Goal: Task Accomplishment & Management: Complete application form

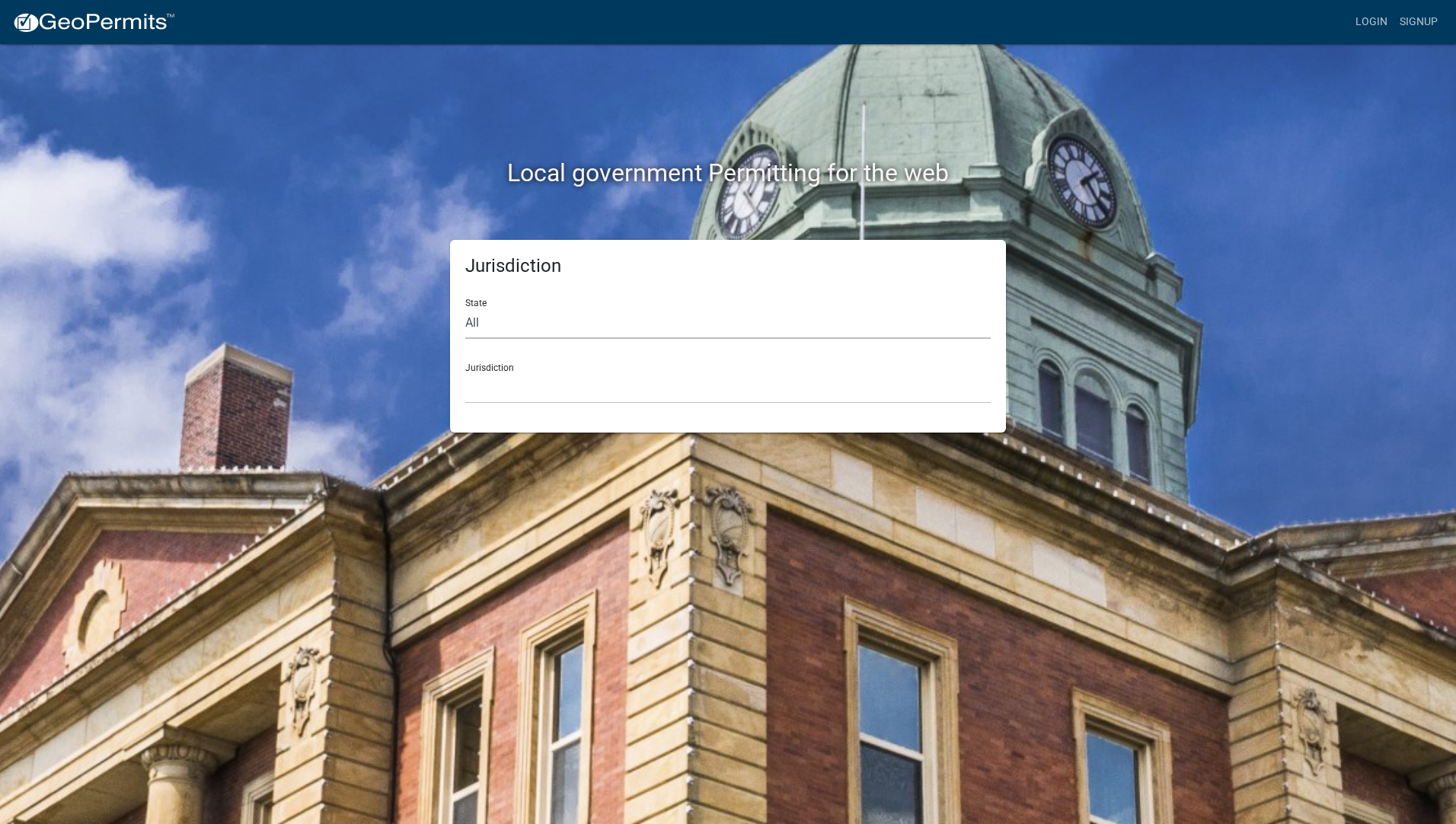
click at [481, 328] on select "All [US_STATE] [US_STATE] [US_STATE] [US_STATE] [US_STATE] [US_STATE] [US_STATE…" at bounding box center [728, 323] width 526 height 31
select select "[US_STATE]"
click at [465, 308] on select "All [US_STATE] [US_STATE] [US_STATE] [US_STATE] [US_STATE] [US_STATE] [US_STATE…" at bounding box center [728, 323] width 526 height 31
click at [534, 384] on select "[GEOGRAPHIC_DATA], [US_STATE][PERSON_NAME][GEOGRAPHIC_DATA], [US_STATE][PERSON_…" at bounding box center [728, 388] width 526 height 31
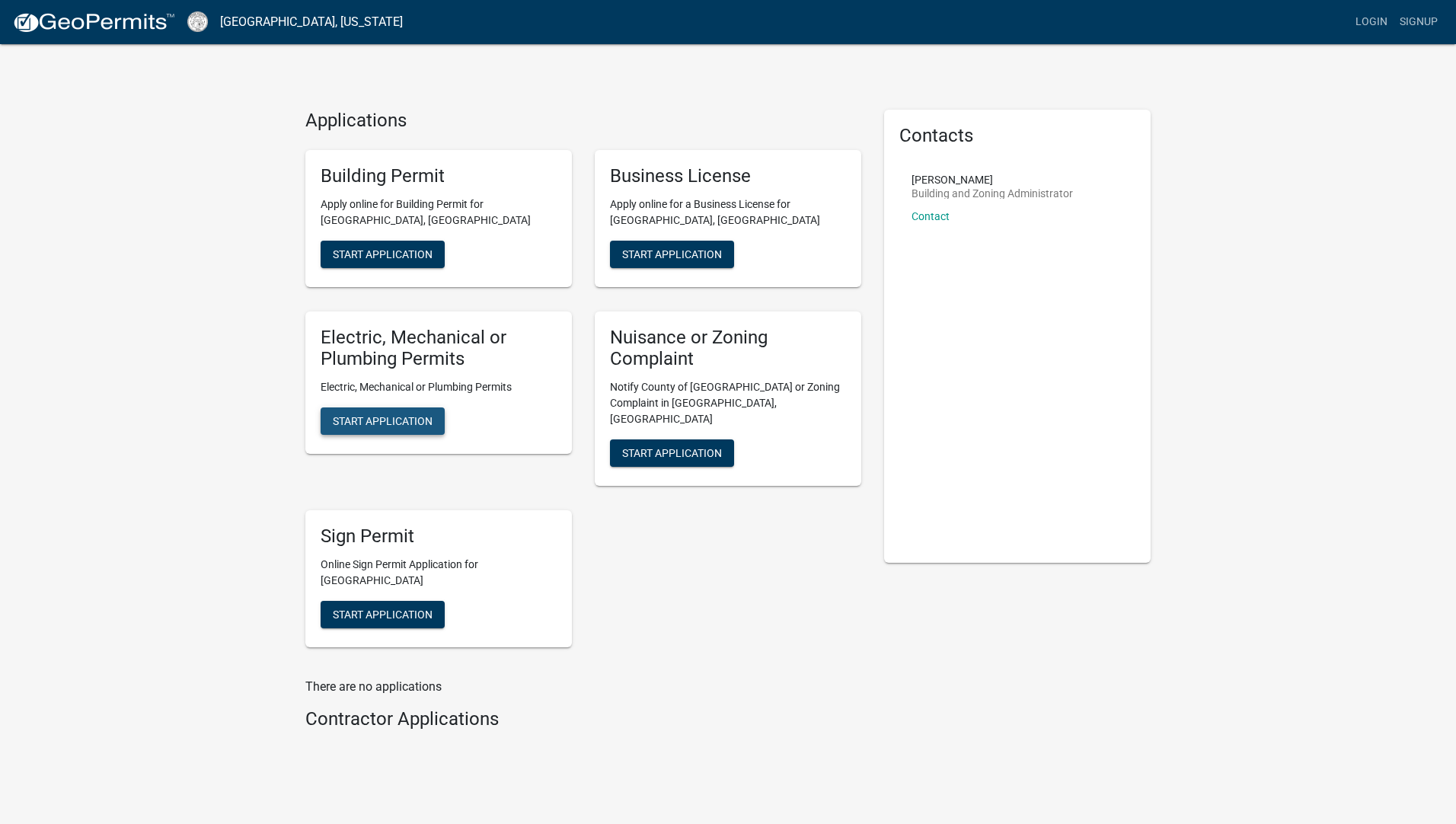
click at [378, 424] on span "Start Application" at bounding box center [382, 420] width 100 height 12
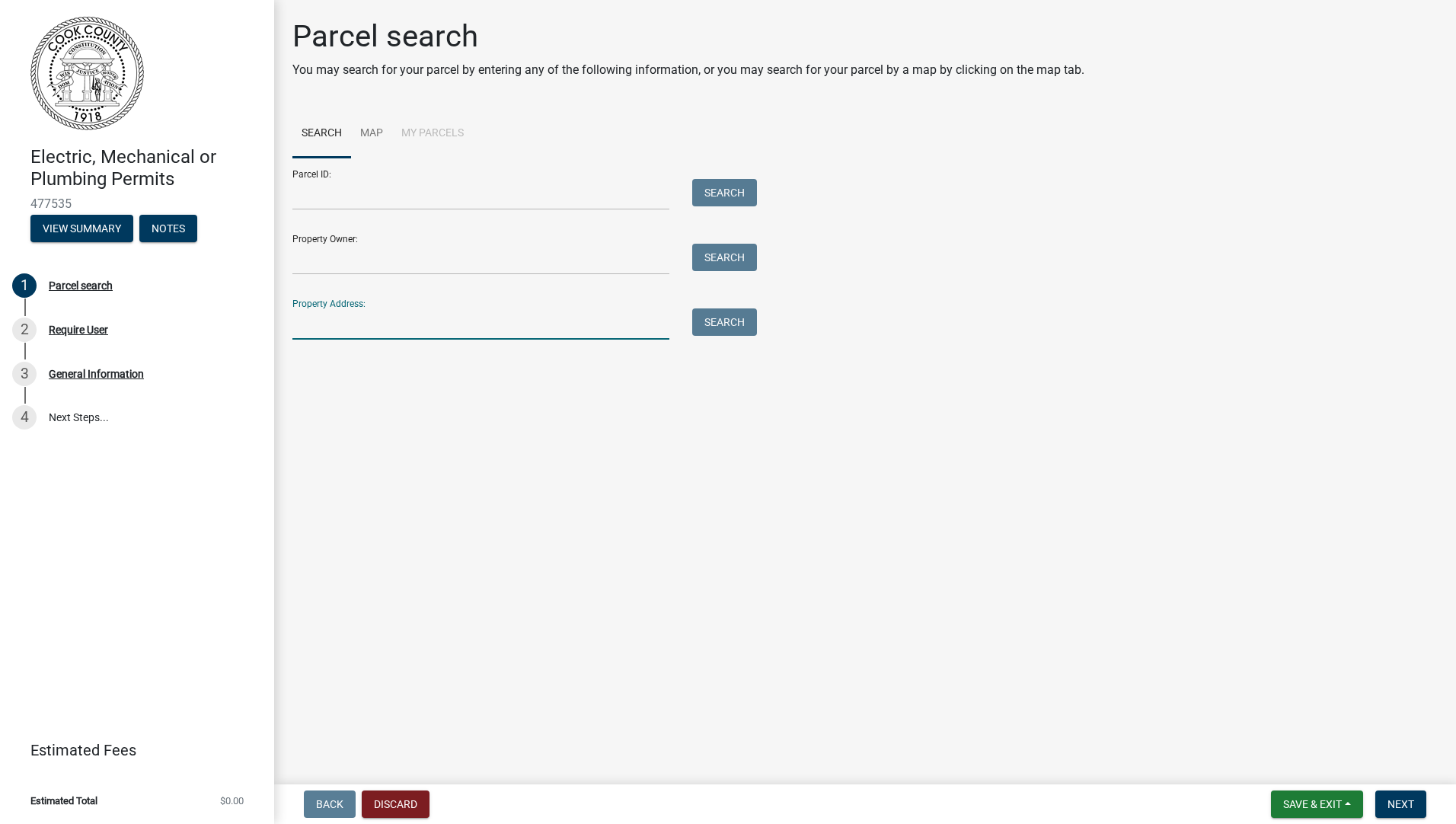
click at [373, 323] on input "Property Address:" at bounding box center [481, 324] width 377 height 31
type input "[STREET_ADDRESS]"
click at [744, 324] on button "Search" at bounding box center [724, 322] width 65 height 27
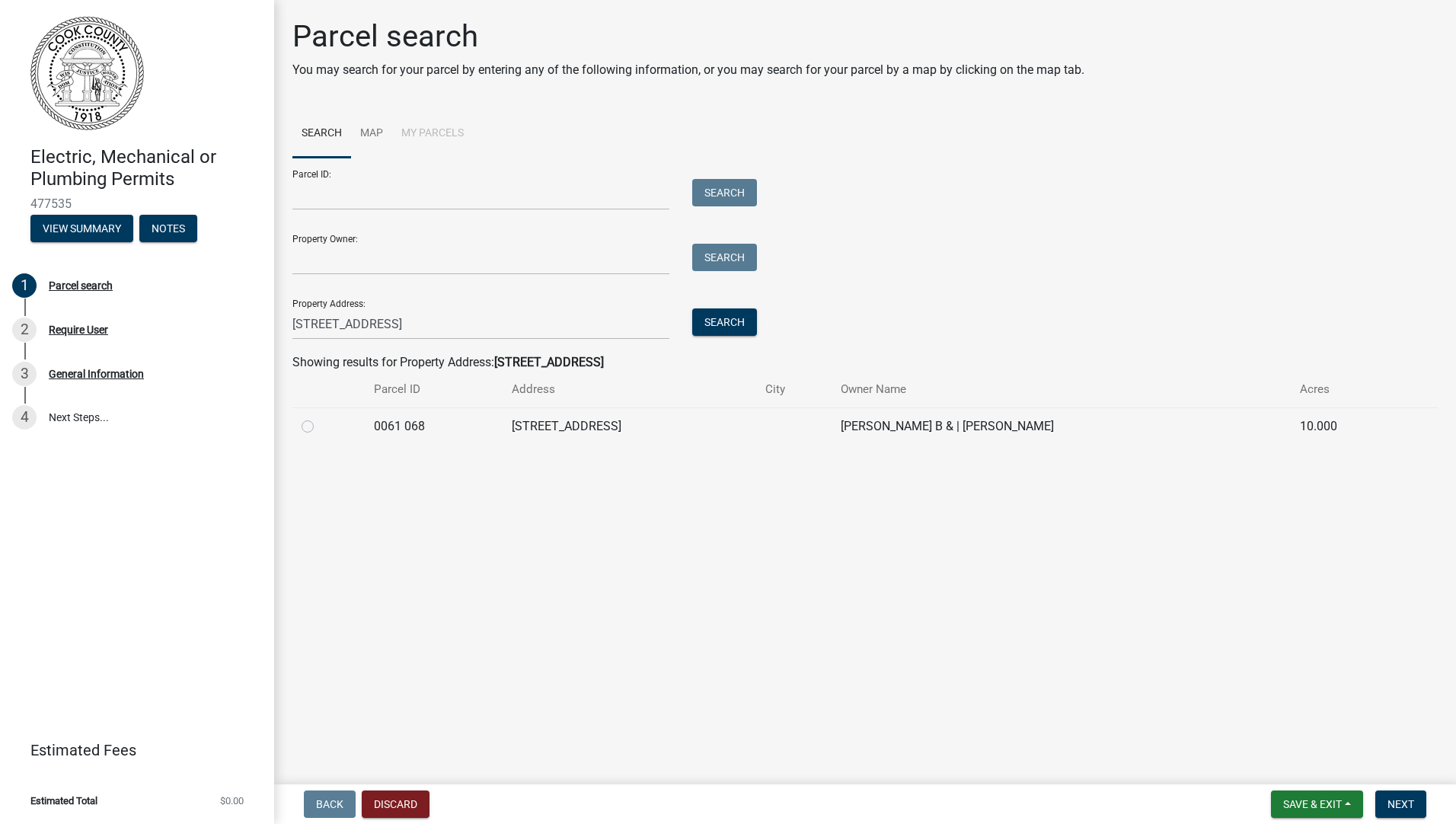
click at [320, 417] on label at bounding box center [320, 417] width 0 height 0
click at [320, 427] on 068 "radio" at bounding box center [324, 422] width 10 height 10
radio 068 "true"
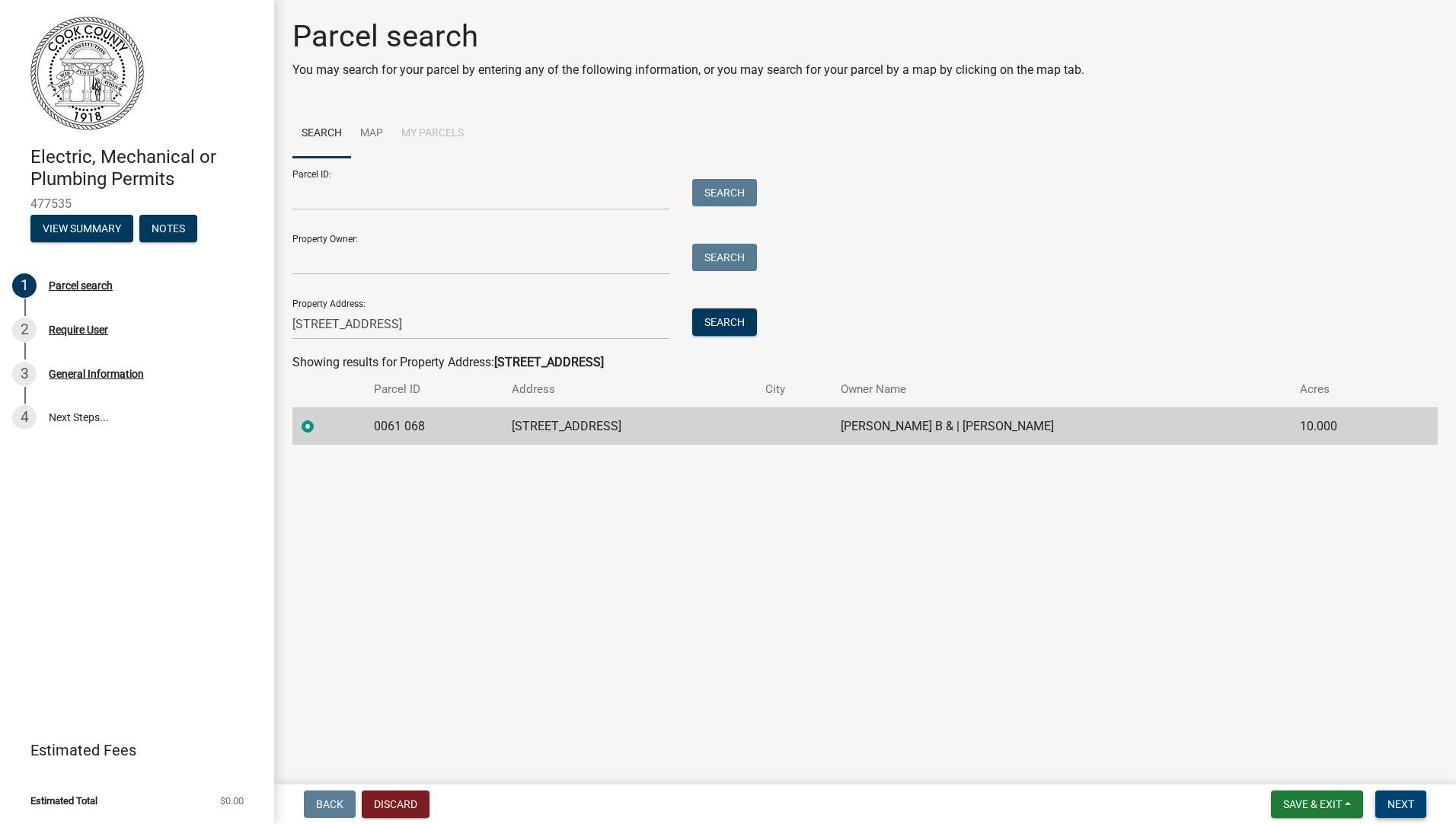
click at [1414, 814] on button "Next" at bounding box center [1401, 804] width 51 height 27
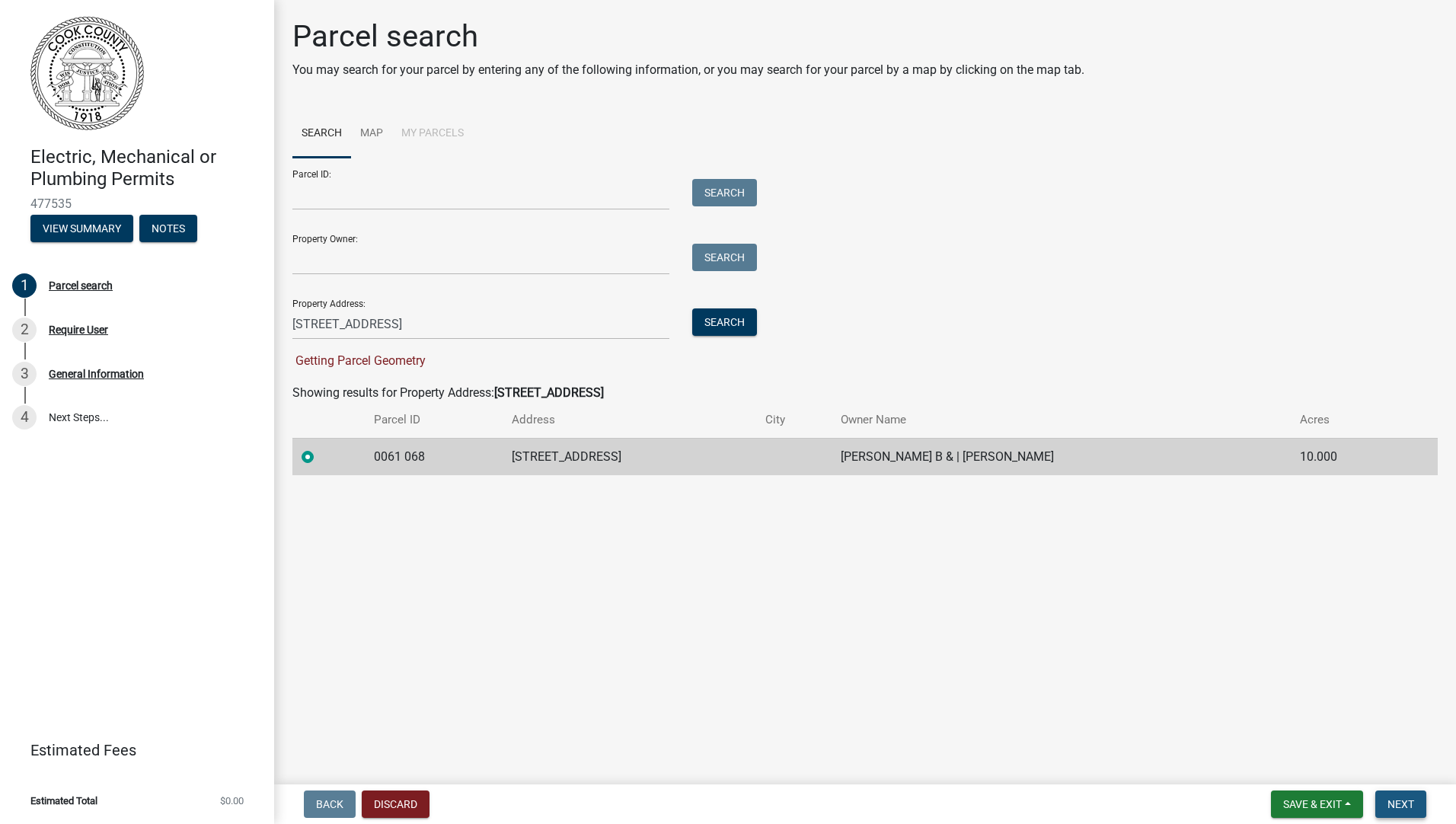
click at [1402, 803] on span "Next" at bounding box center [1400, 803] width 27 height 12
click at [895, 455] on td "[PERSON_NAME] B & | [PERSON_NAME]" at bounding box center [1060, 456] width 459 height 38
click at [320, 448] on label at bounding box center [320, 448] width 0 height 0
click at [320, 458] on 068 "radio" at bounding box center [324, 452] width 10 height 10
click at [320, 448] on label at bounding box center [320, 448] width 0 height 0
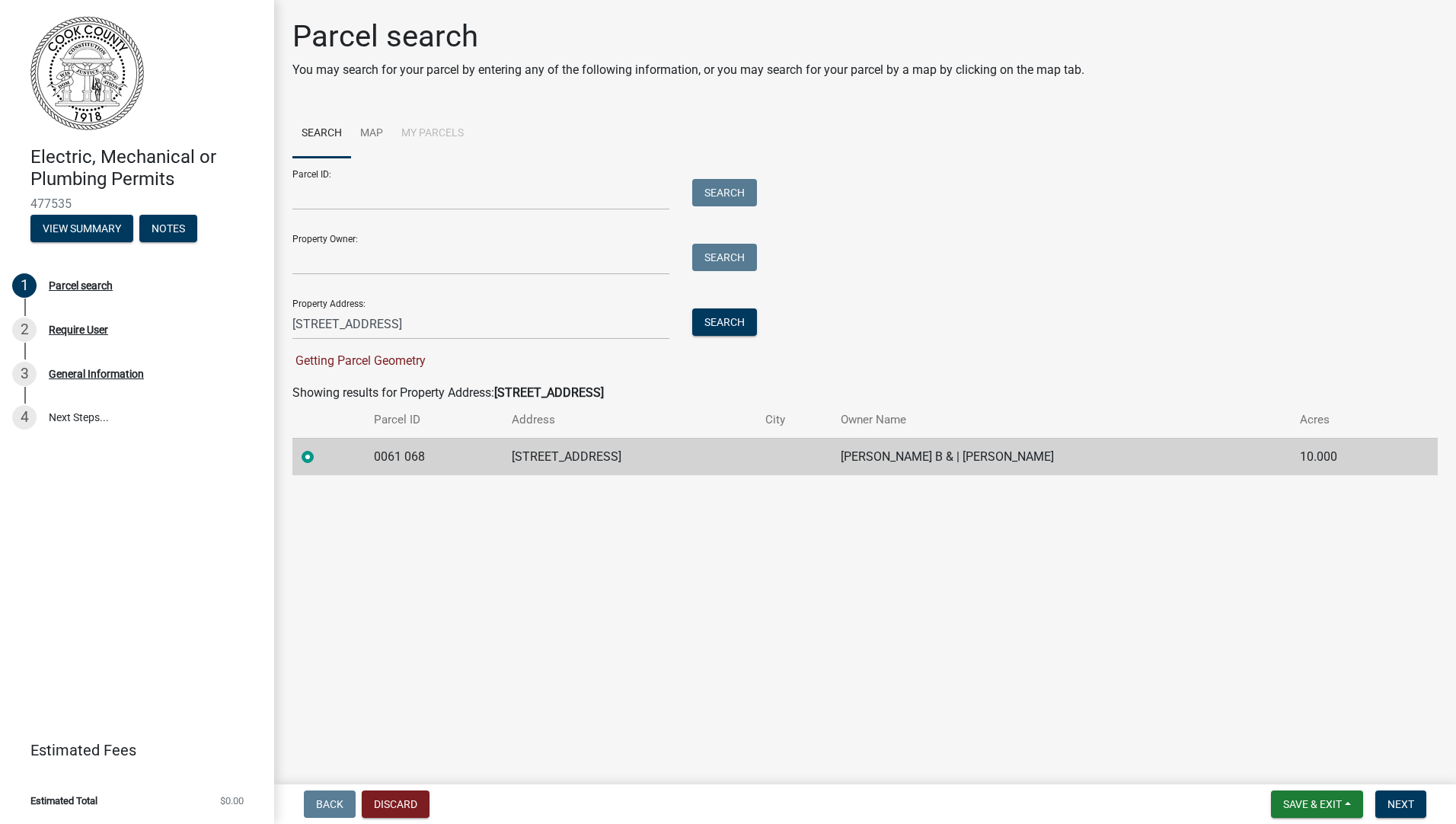
click at [320, 453] on 068 "radio" at bounding box center [324, 452] width 10 height 10
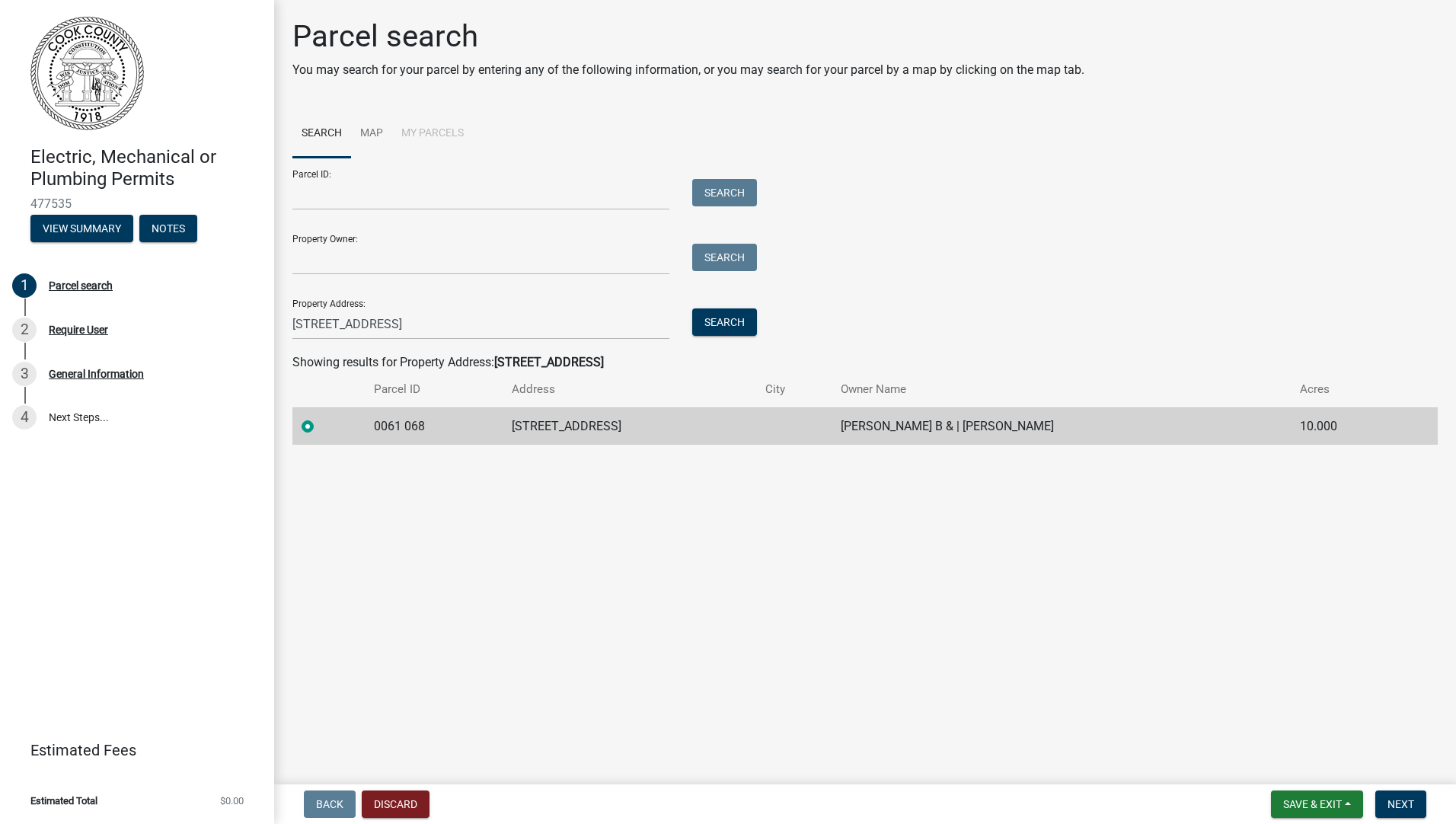
click at [320, 417] on label at bounding box center [320, 417] width 0 height 0
click at [320, 427] on 068 "radio" at bounding box center [324, 422] width 10 height 10
click at [1390, 797] on span "Next" at bounding box center [1400, 803] width 27 height 12
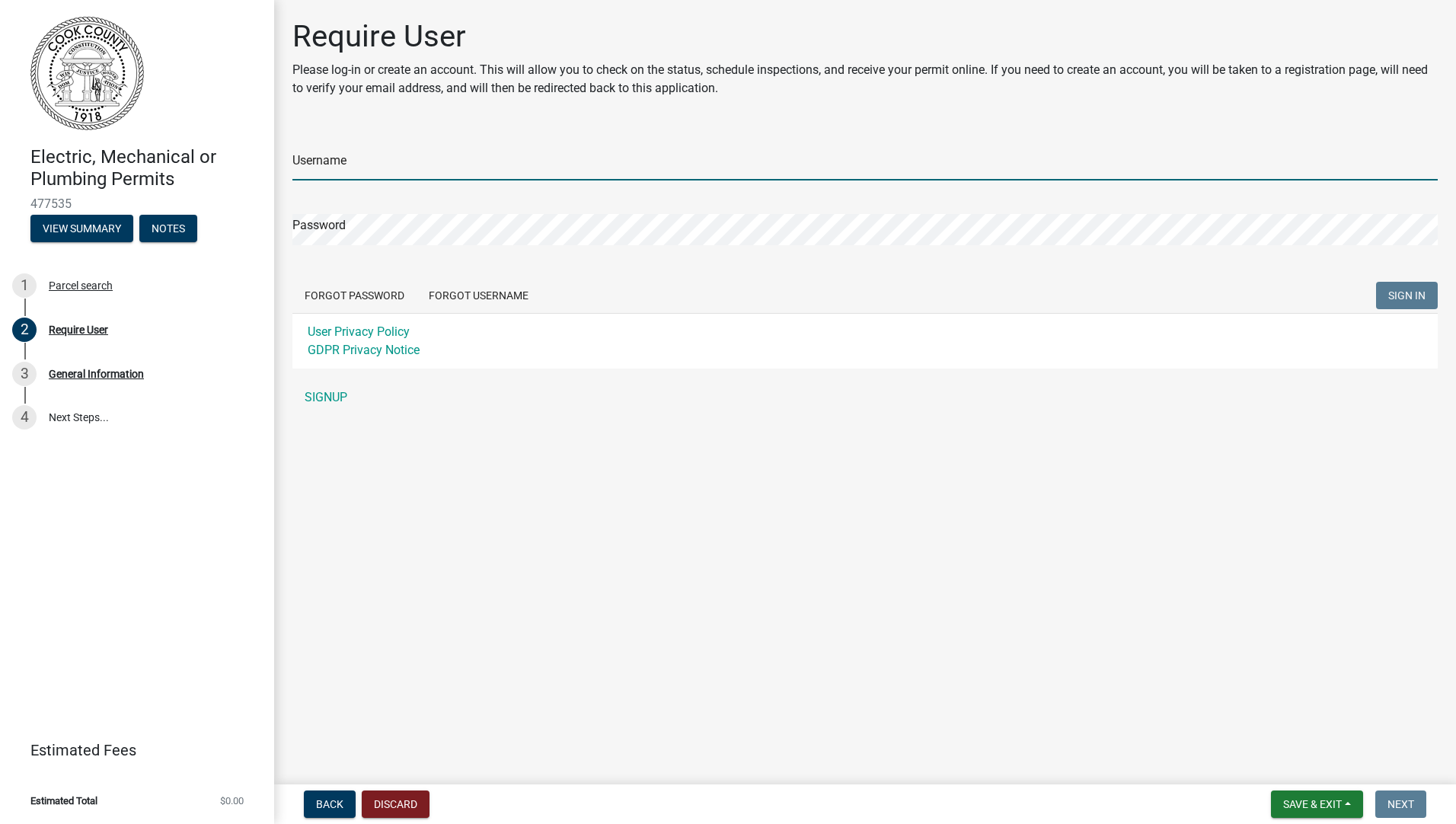
click at [367, 167] on input "Username" at bounding box center [864, 165] width 1146 height 31
type input "Tripphowell"
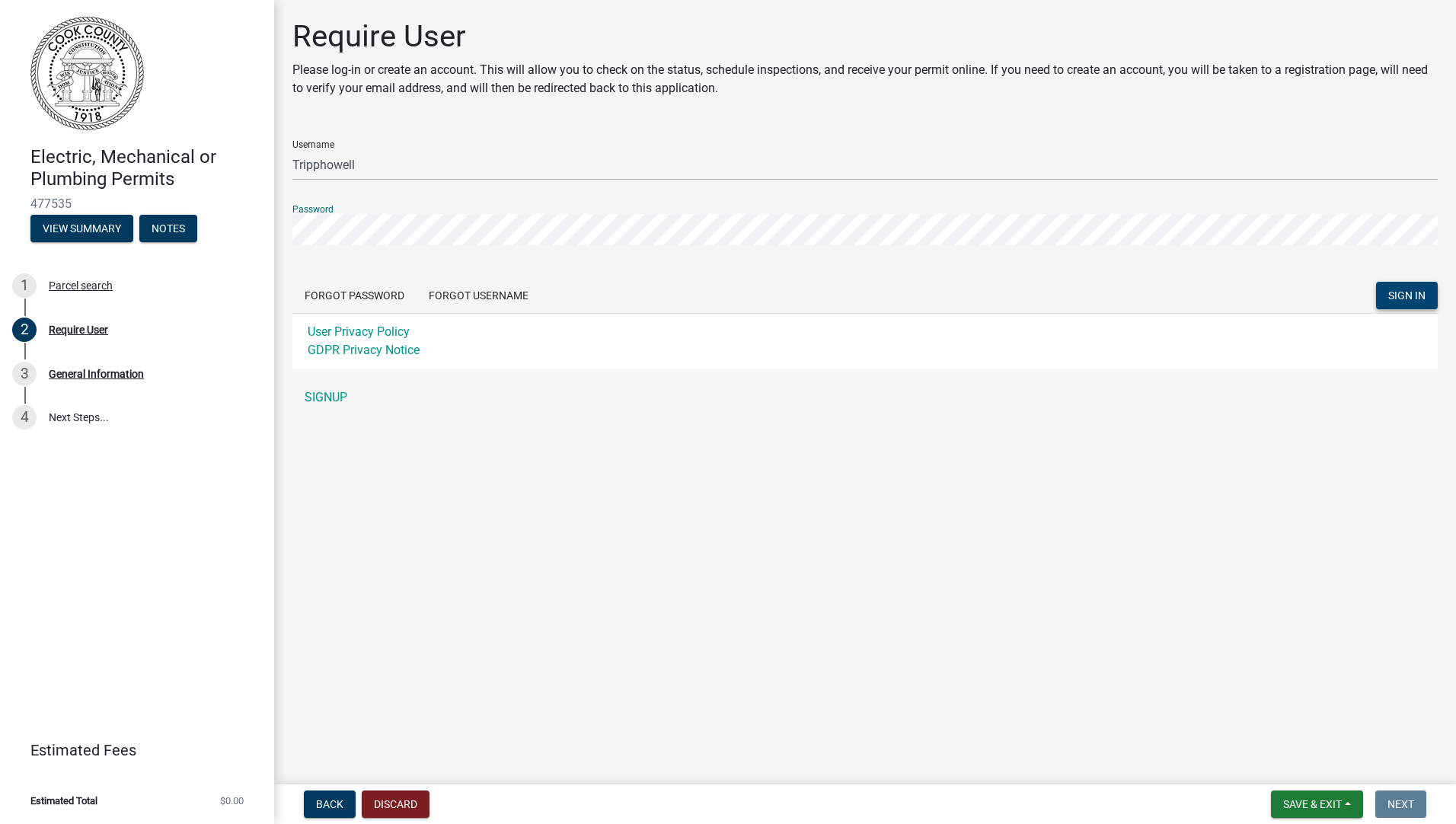
click at [1399, 295] on span "SIGN IN" at bounding box center [1407, 295] width 38 height 12
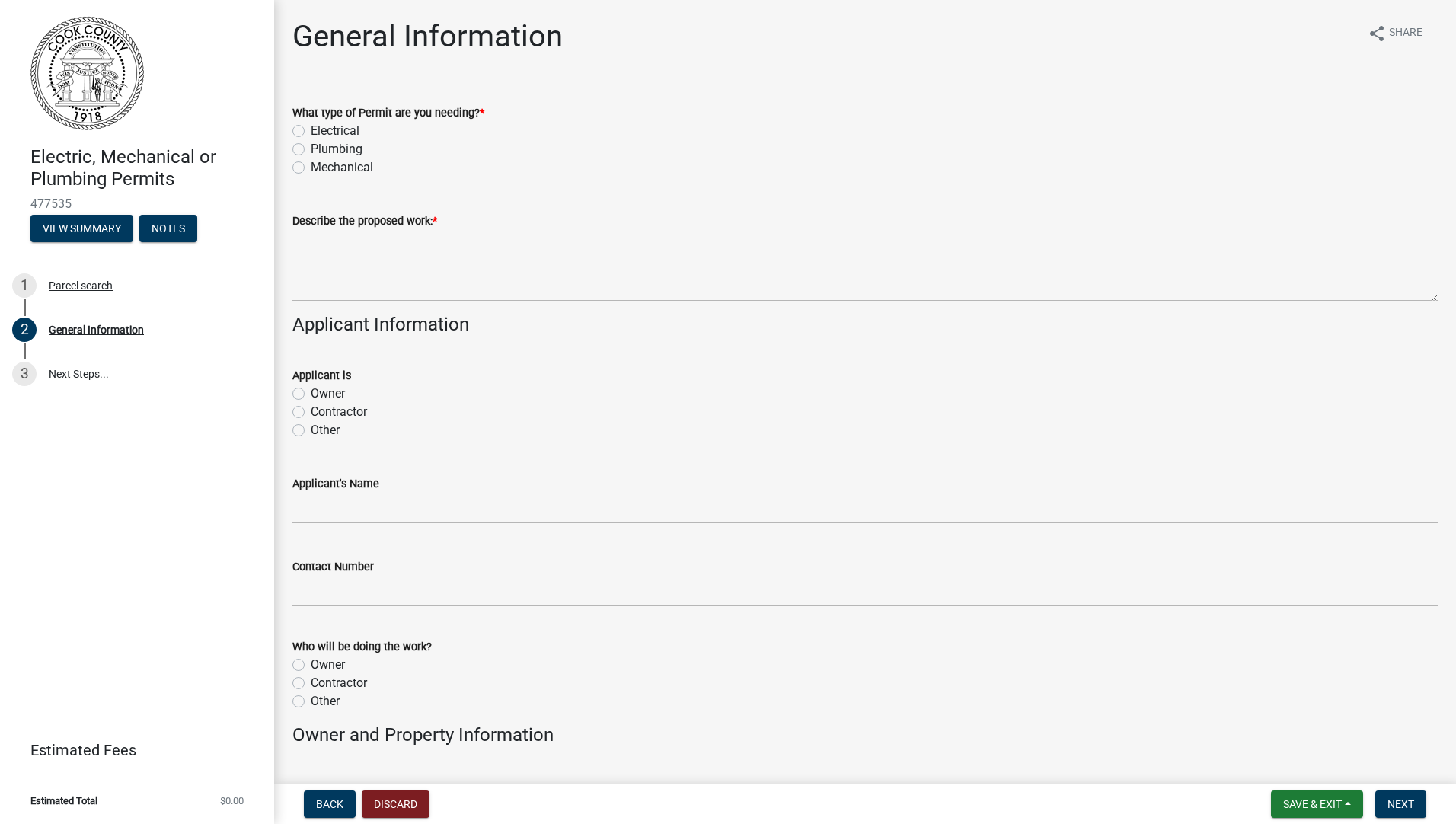
click at [310, 146] on label "Plumbing" at bounding box center [336, 149] width 52 height 18
click at [310, 146] on input "Plumbing" at bounding box center [315, 145] width 10 height 10
radio input "true"
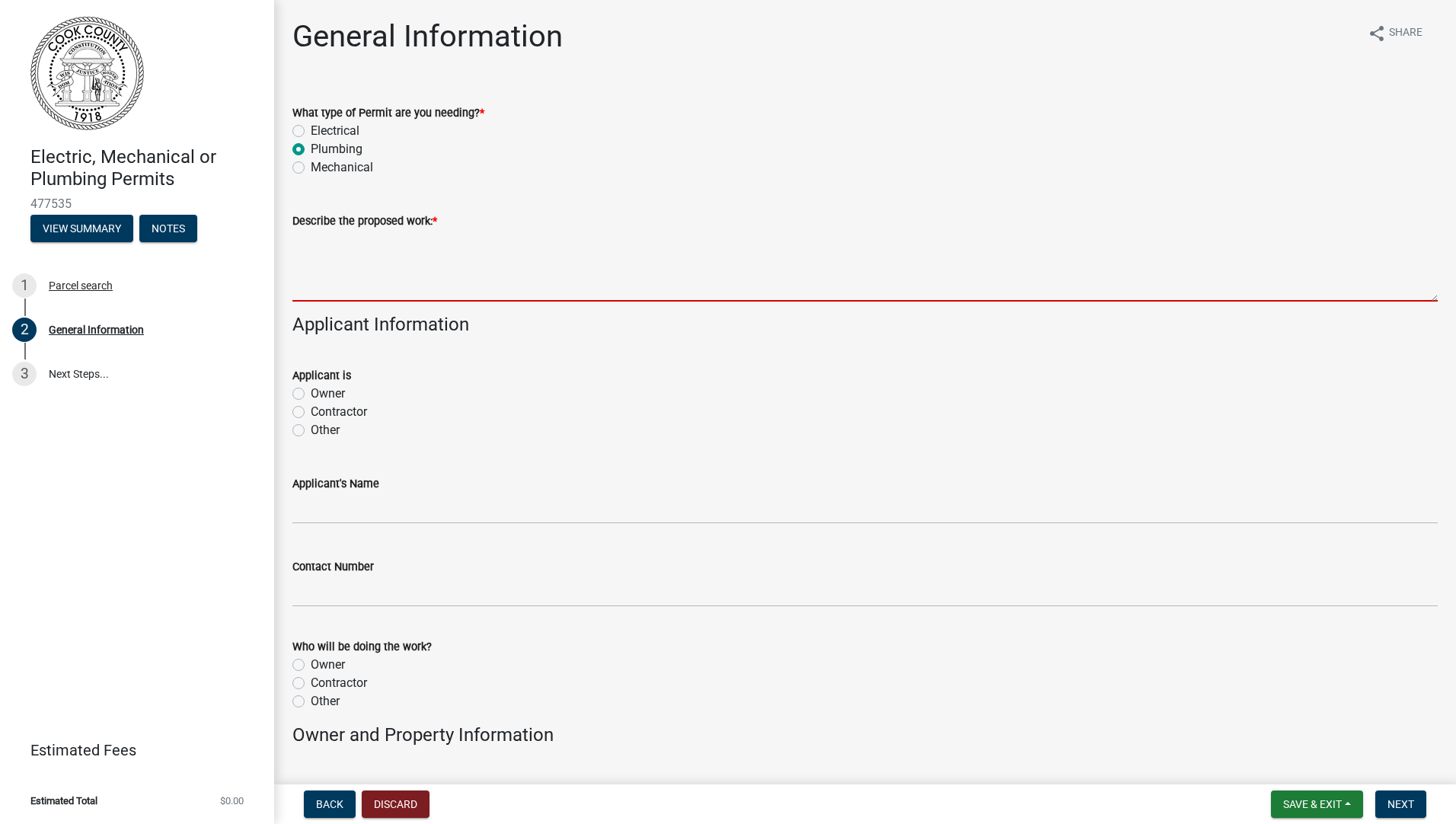
click at [383, 289] on textarea "Describe the proposed work: *" at bounding box center [864, 266] width 1146 height 71
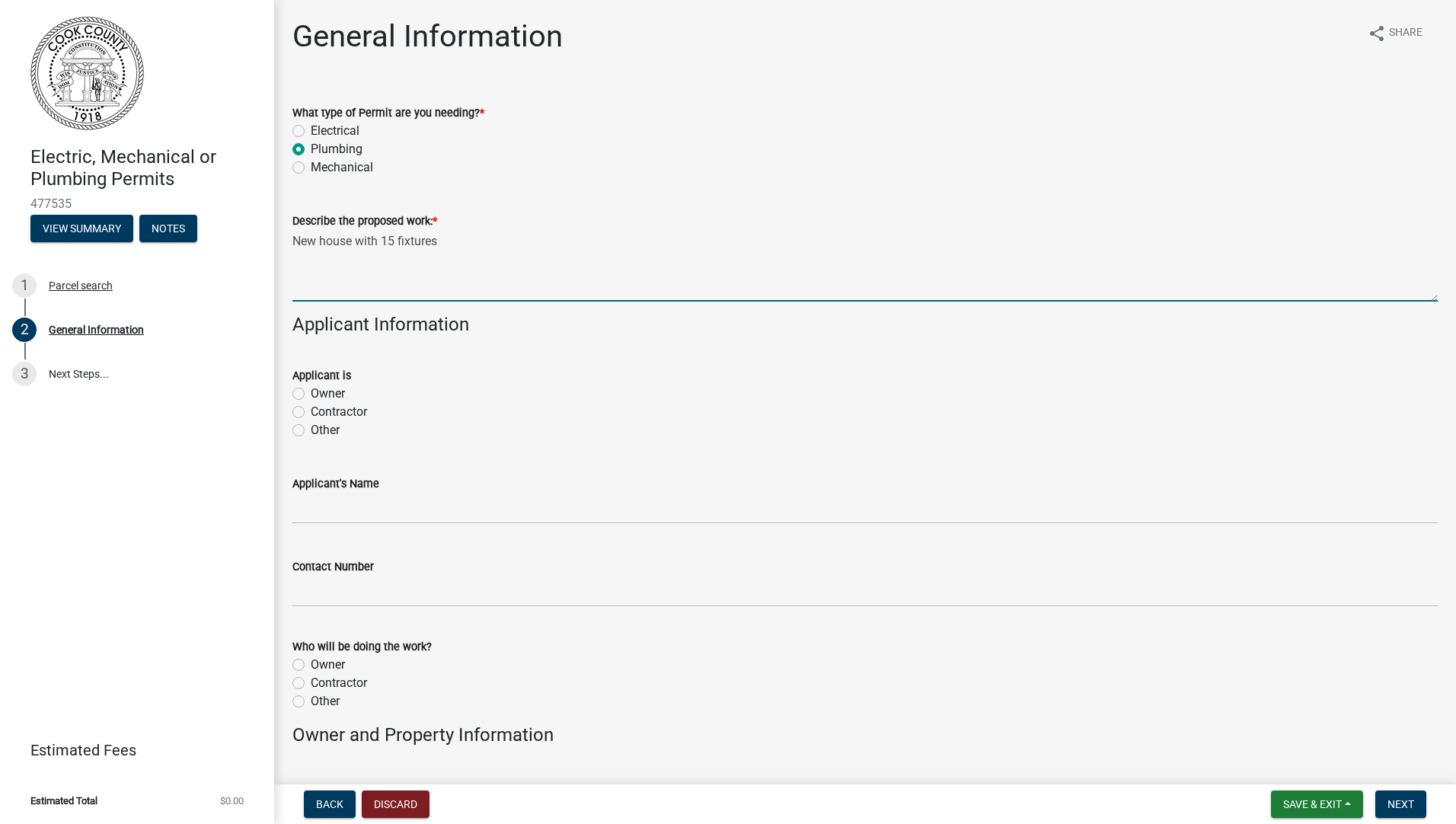
type textarea "New house with 15 fixtures"
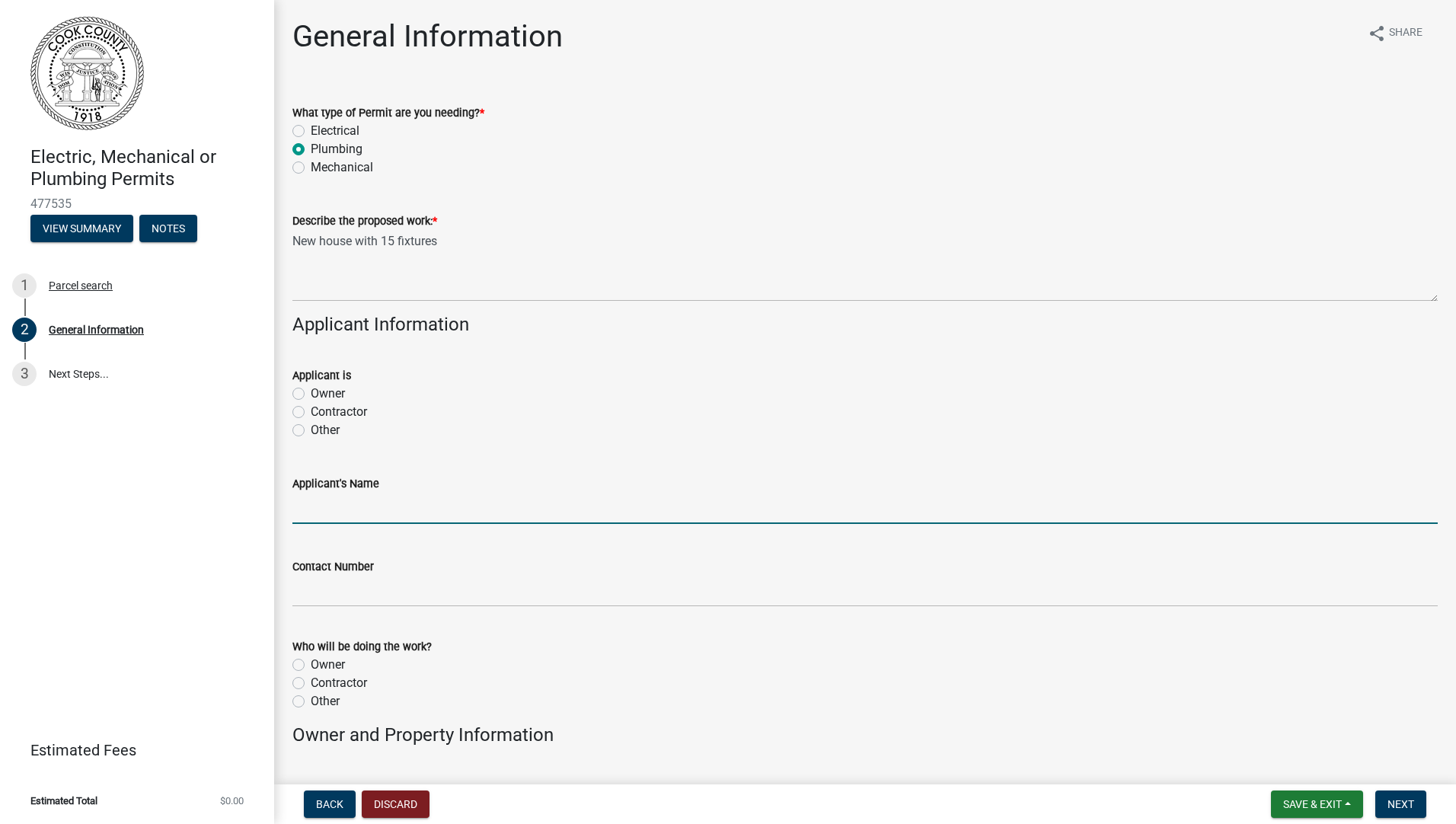
click at [310, 415] on label "Contractor" at bounding box center [339, 412] width 57 height 18
click at [310, 413] on input "Contractor" at bounding box center [315, 407] width 10 height 10
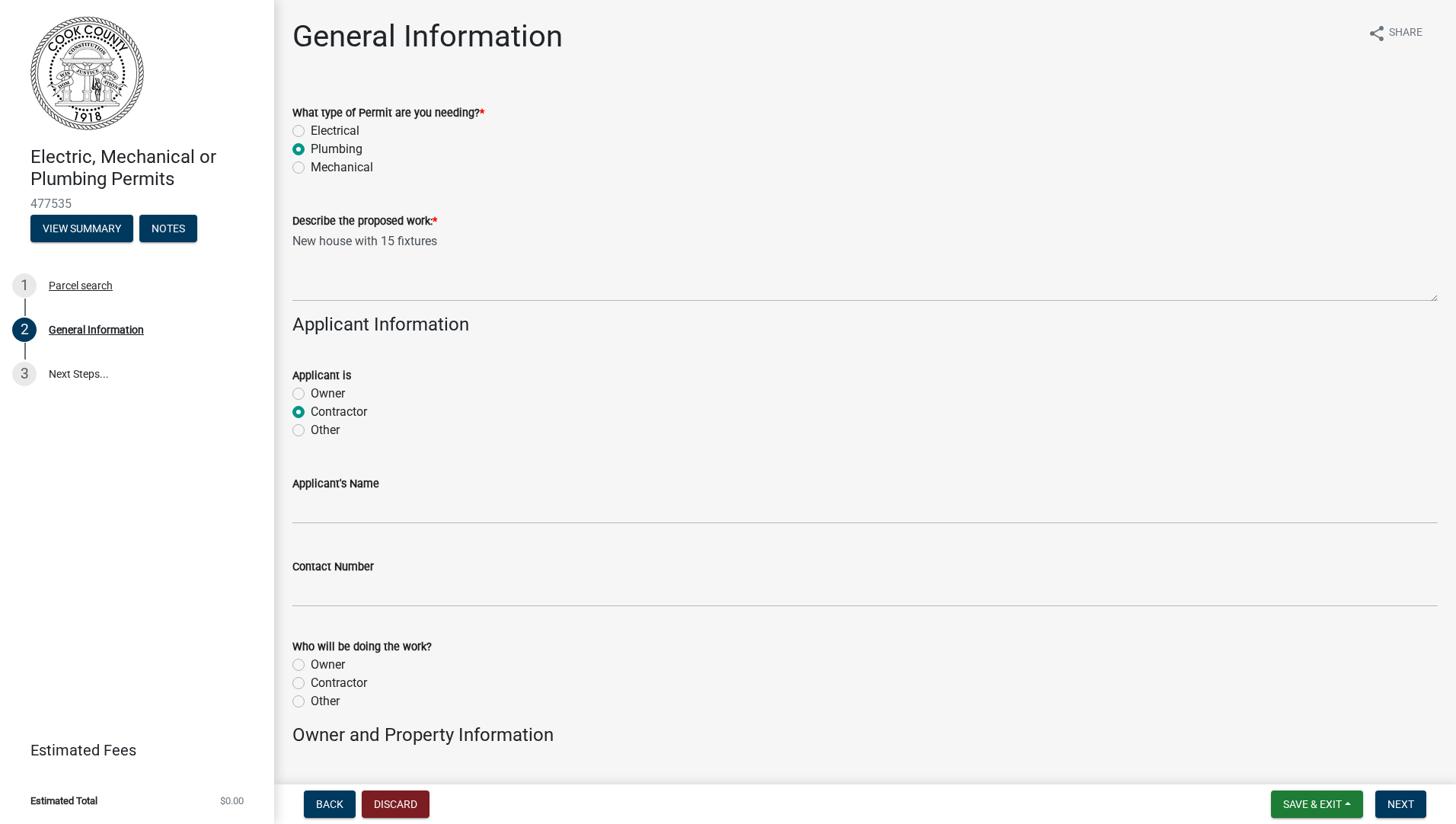
radio input "true"
click at [366, 512] on input "Applicant's Name" at bounding box center [864, 508] width 1146 height 31
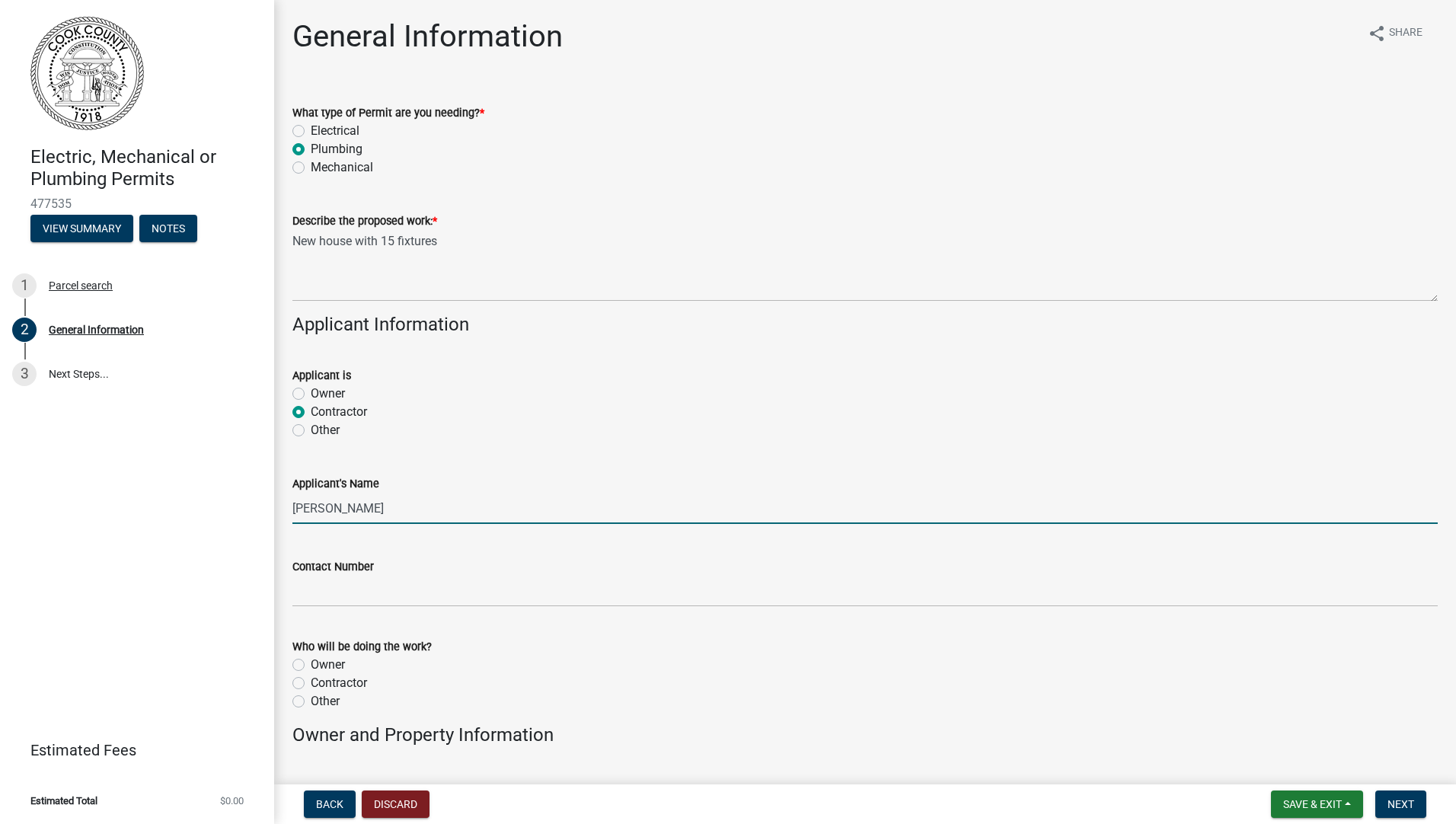
drag, startPoint x: 370, startPoint y: 513, endPoint x: 383, endPoint y: 520, distance: 14.8
click at [383, 520] on input "[PERSON_NAME]" at bounding box center [864, 508] width 1146 height 31
type input "[PERSON_NAME]"
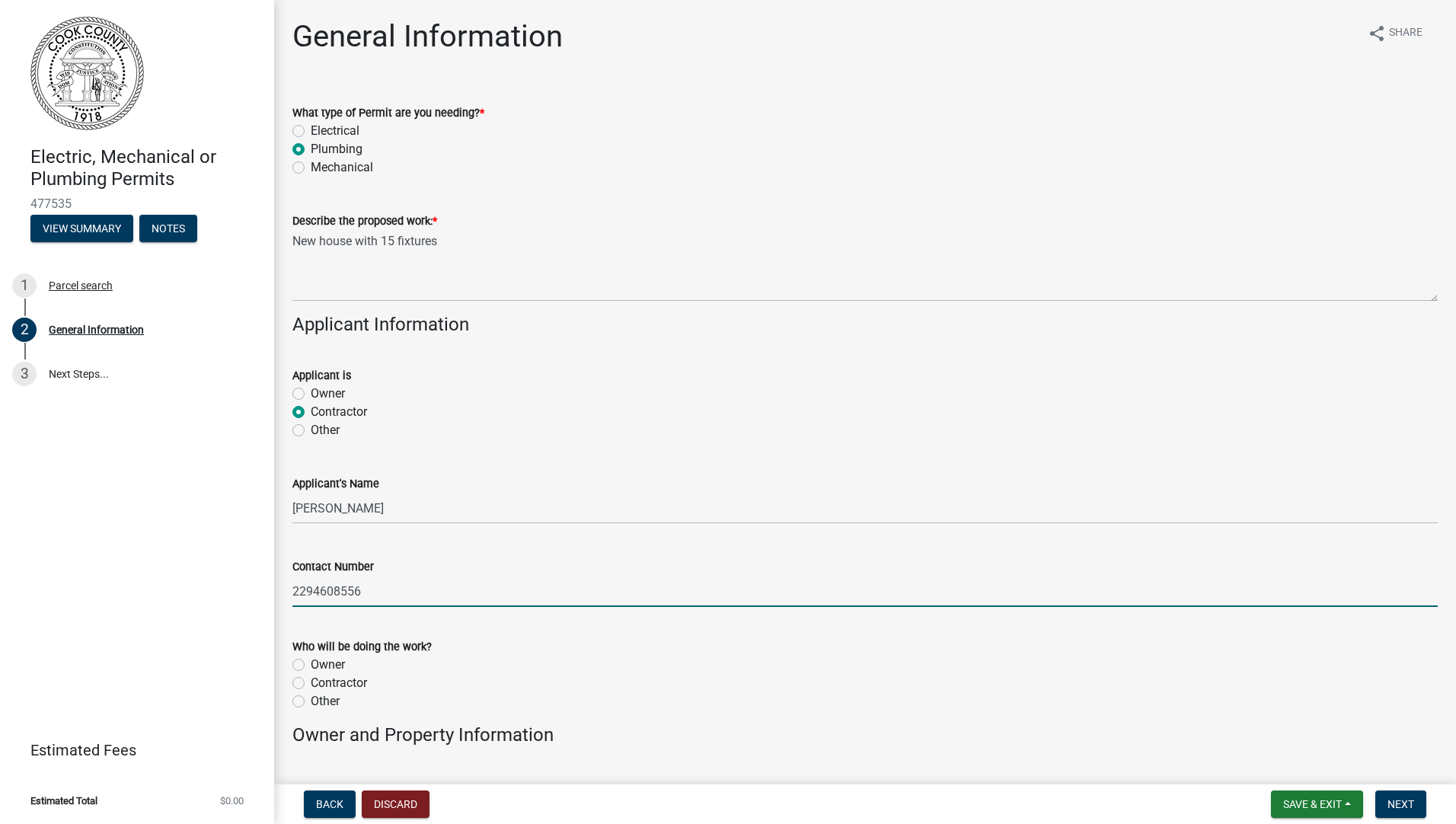
type input "2294608556"
click at [310, 665] on label "Owner" at bounding box center [327, 665] width 34 height 18
click at [310, 665] on input "Owner" at bounding box center [315, 660] width 10 height 10
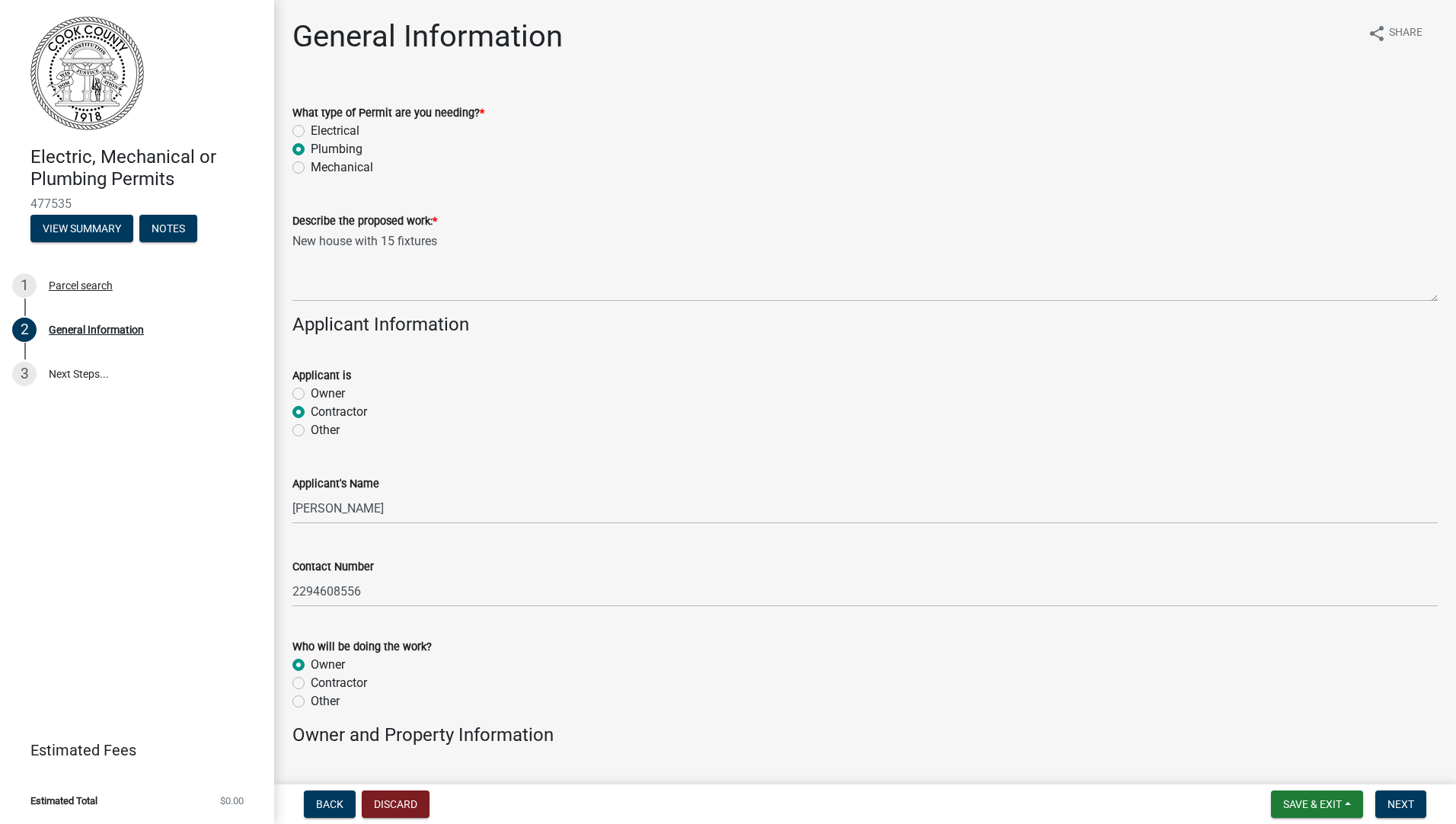
radio input "true"
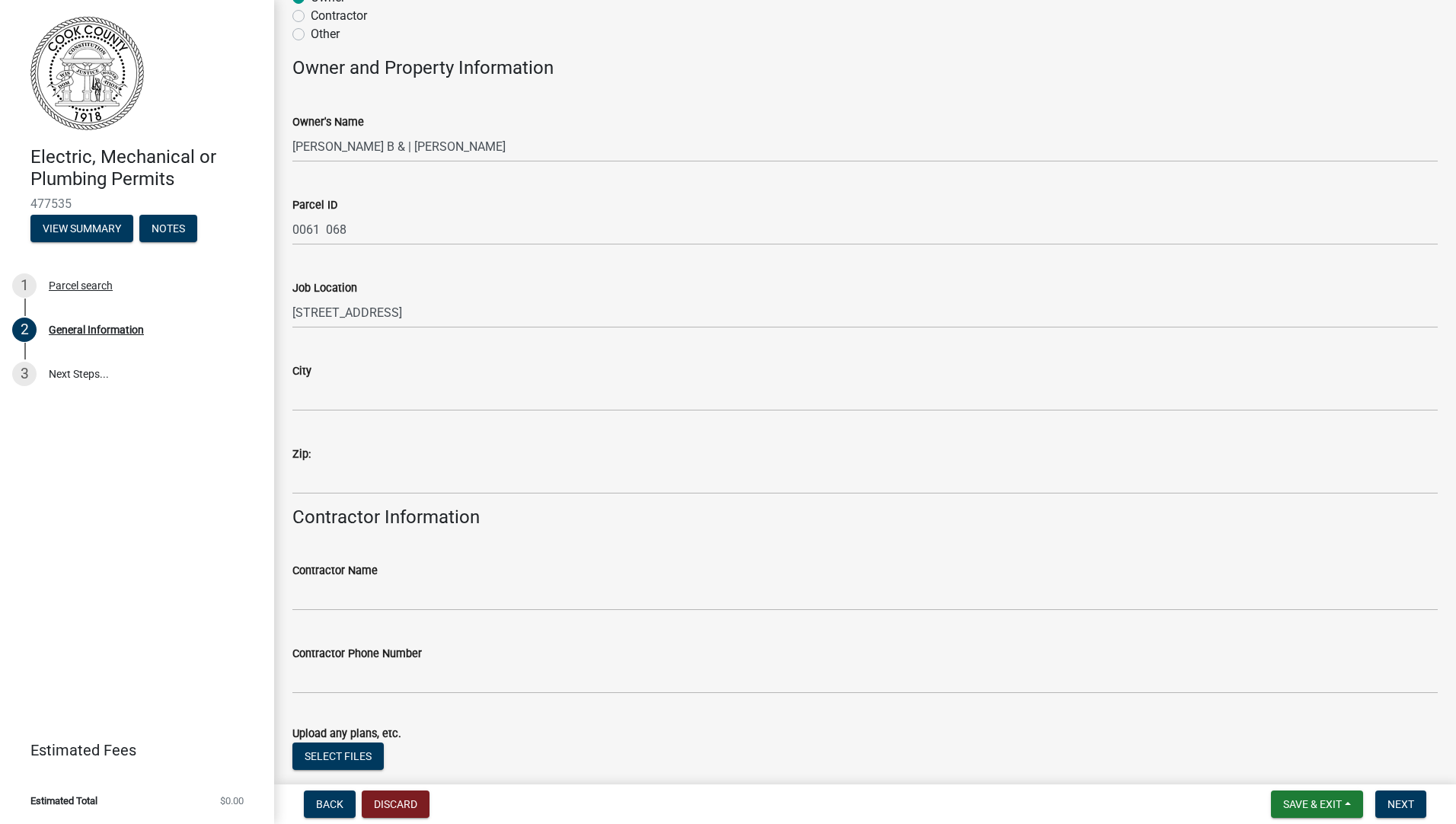
scroll to position [766, 0]
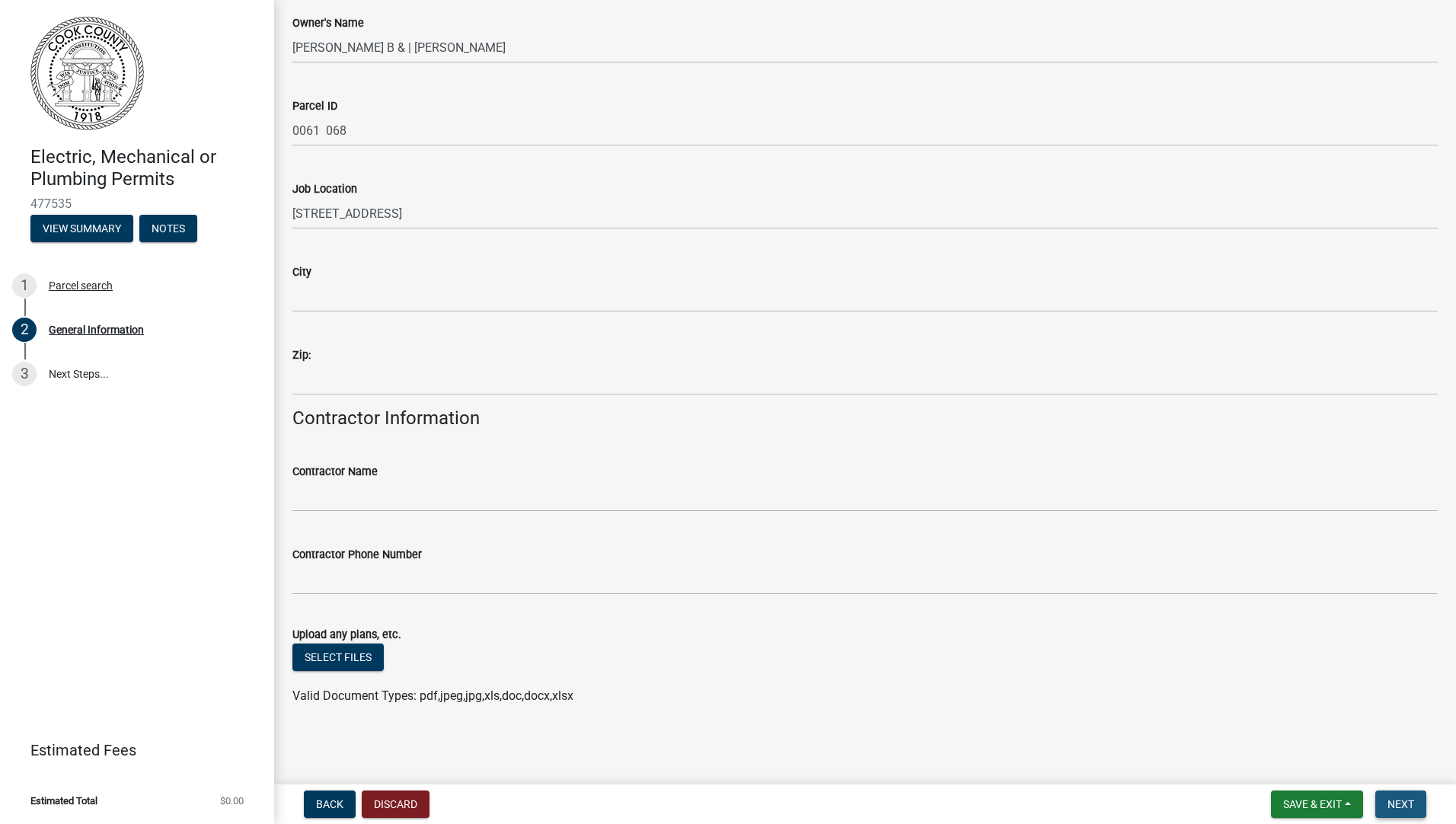
click at [1405, 815] on button "Next" at bounding box center [1401, 804] width 51 height 27
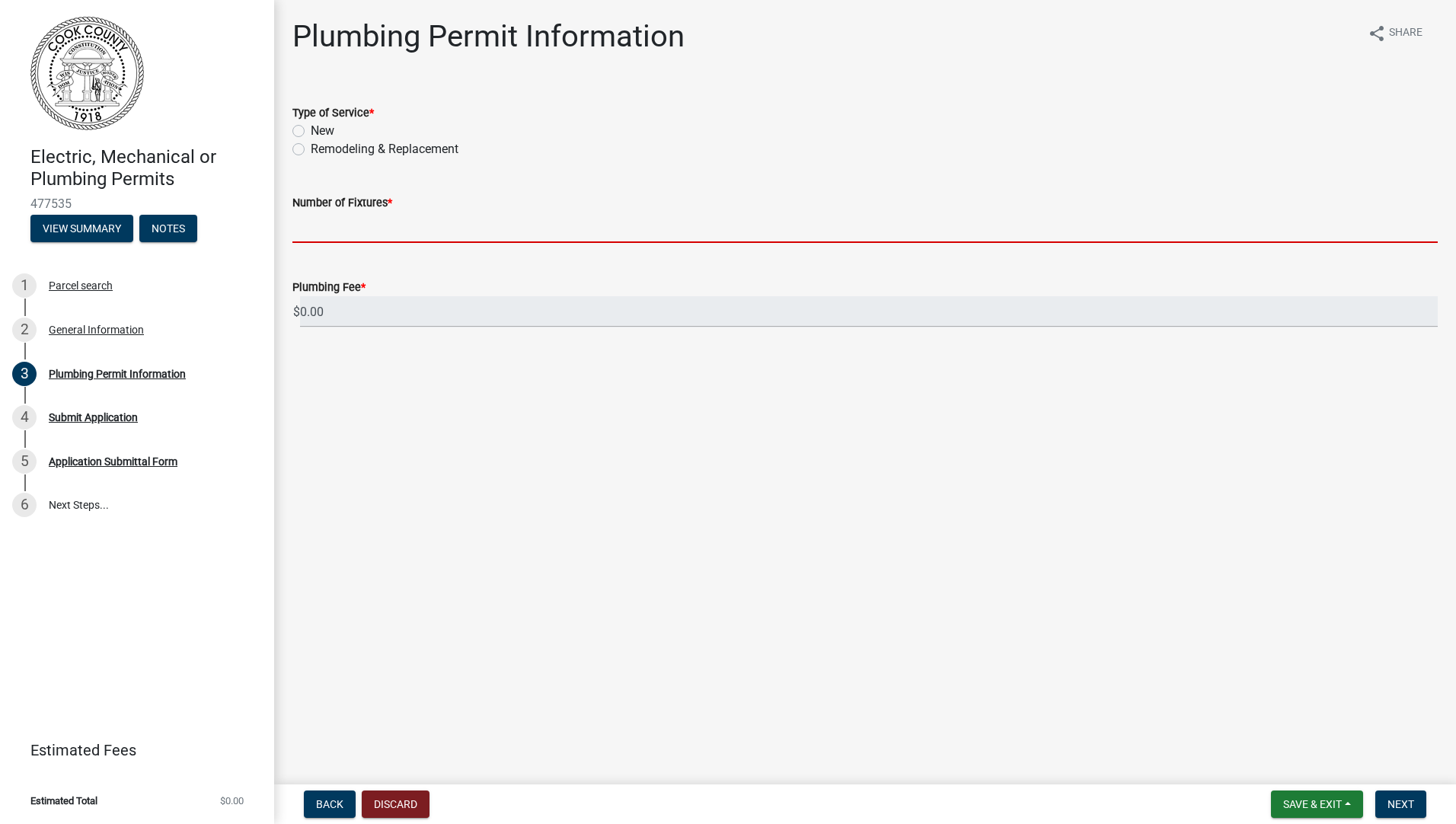
click at [354, 233] on input "text" at bounding box center [864, 227] width 1146 height 31
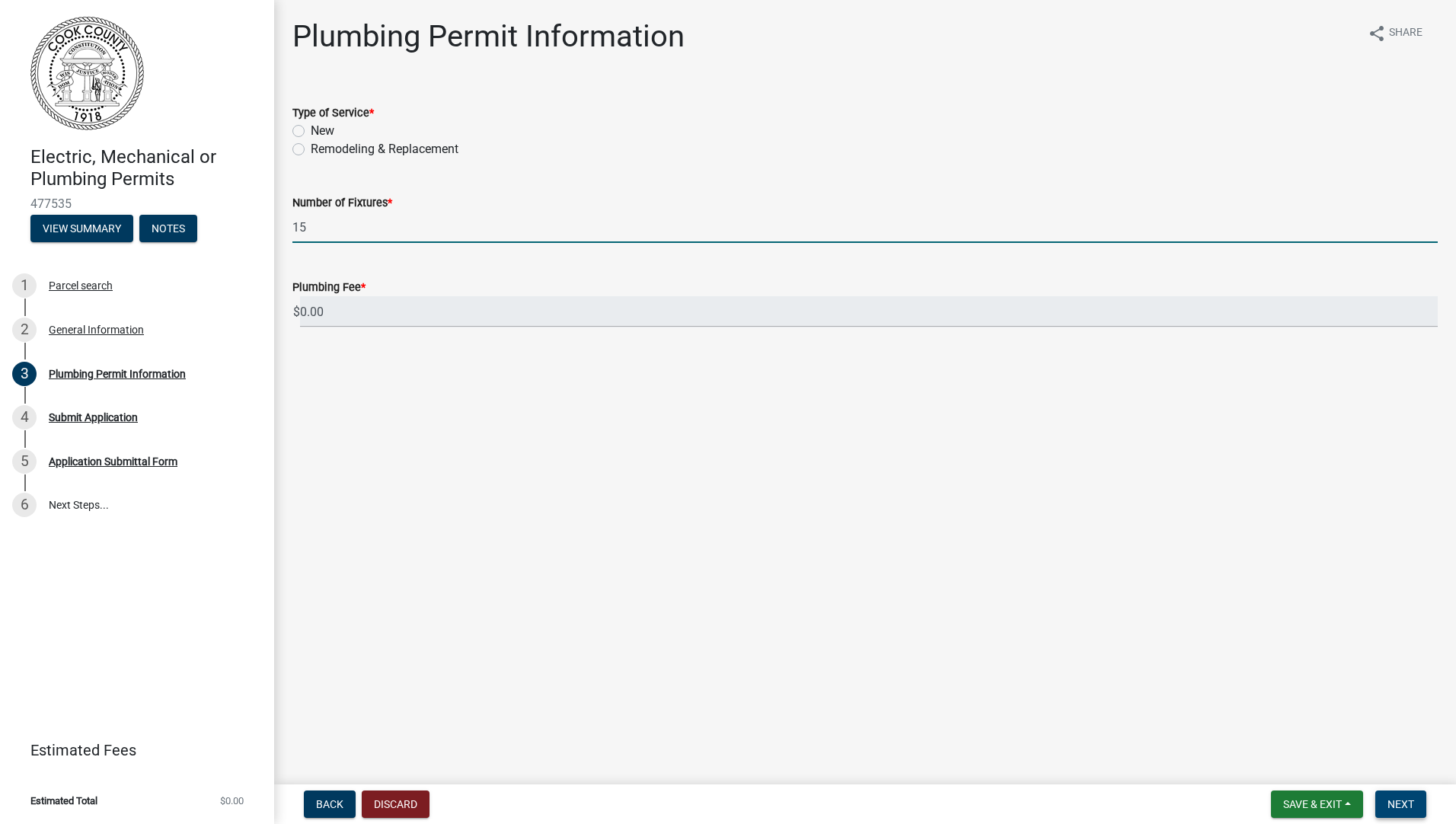
type input "15"
click at [1405, 797] on button "Next" at bounding box center [1401, 804] width 51 height 27
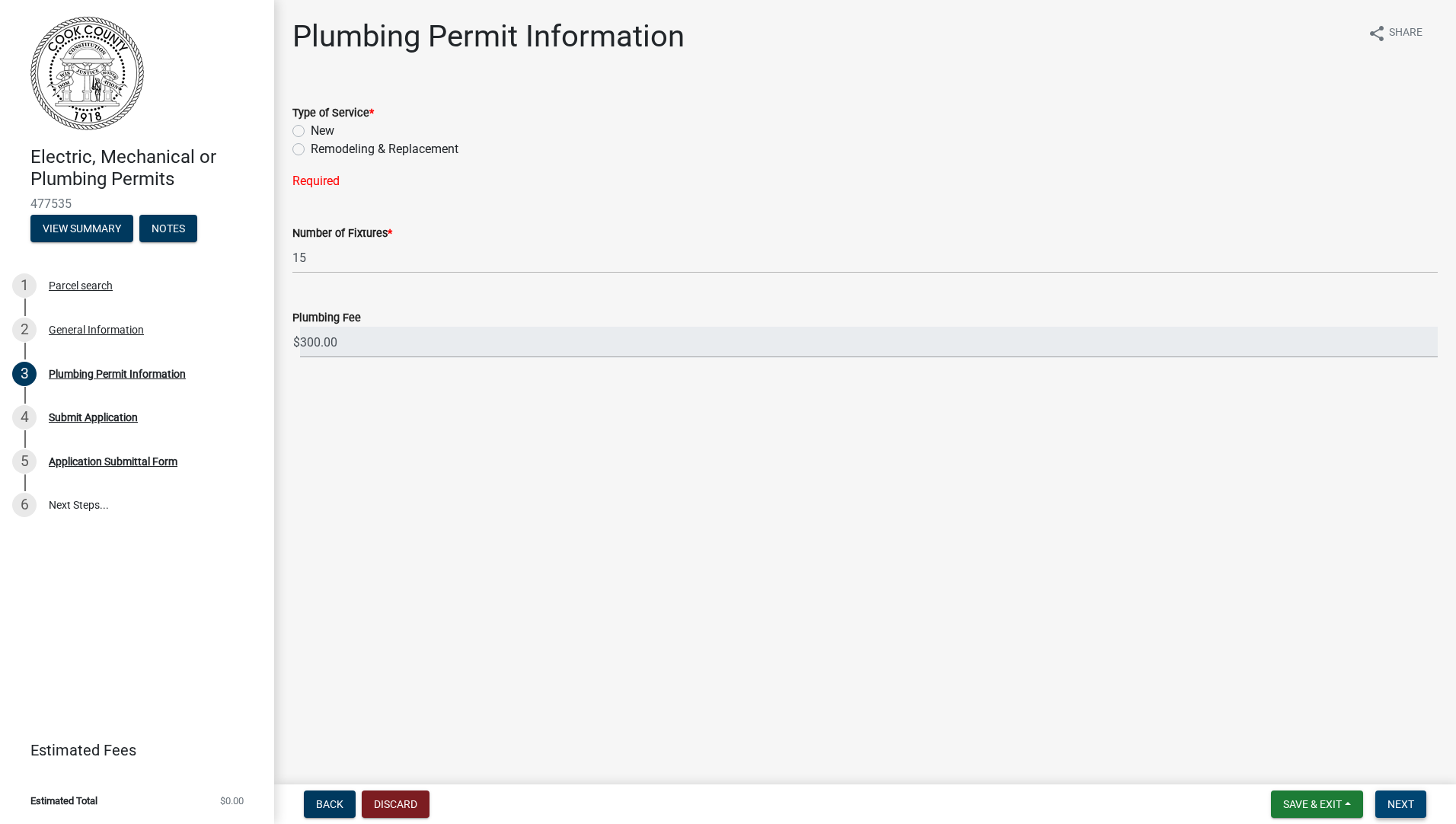
click at [1404, 798] on span "Next" at bounding box center [1400, 803] width 27 height 12
click at [310, 132] on label "New" at bounding box center [322, 131] width 24 height 18
click at [310, 132] on input "New" at bounding box center [315, 126] width 10 height 10
radio input "true"
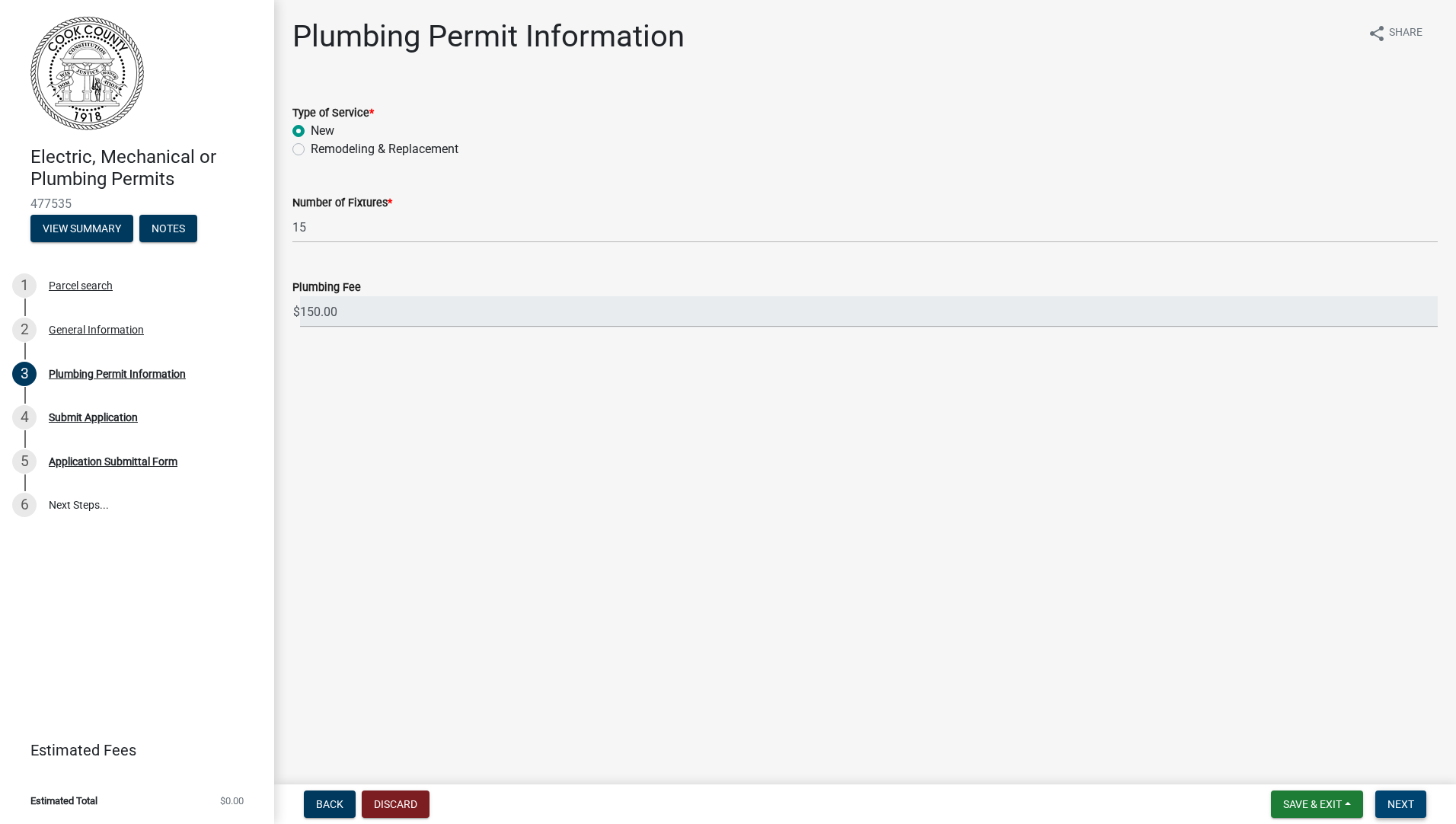
click at [1398, 808] on span "Next" at bounding box center [1400, 803] width 27 height 12
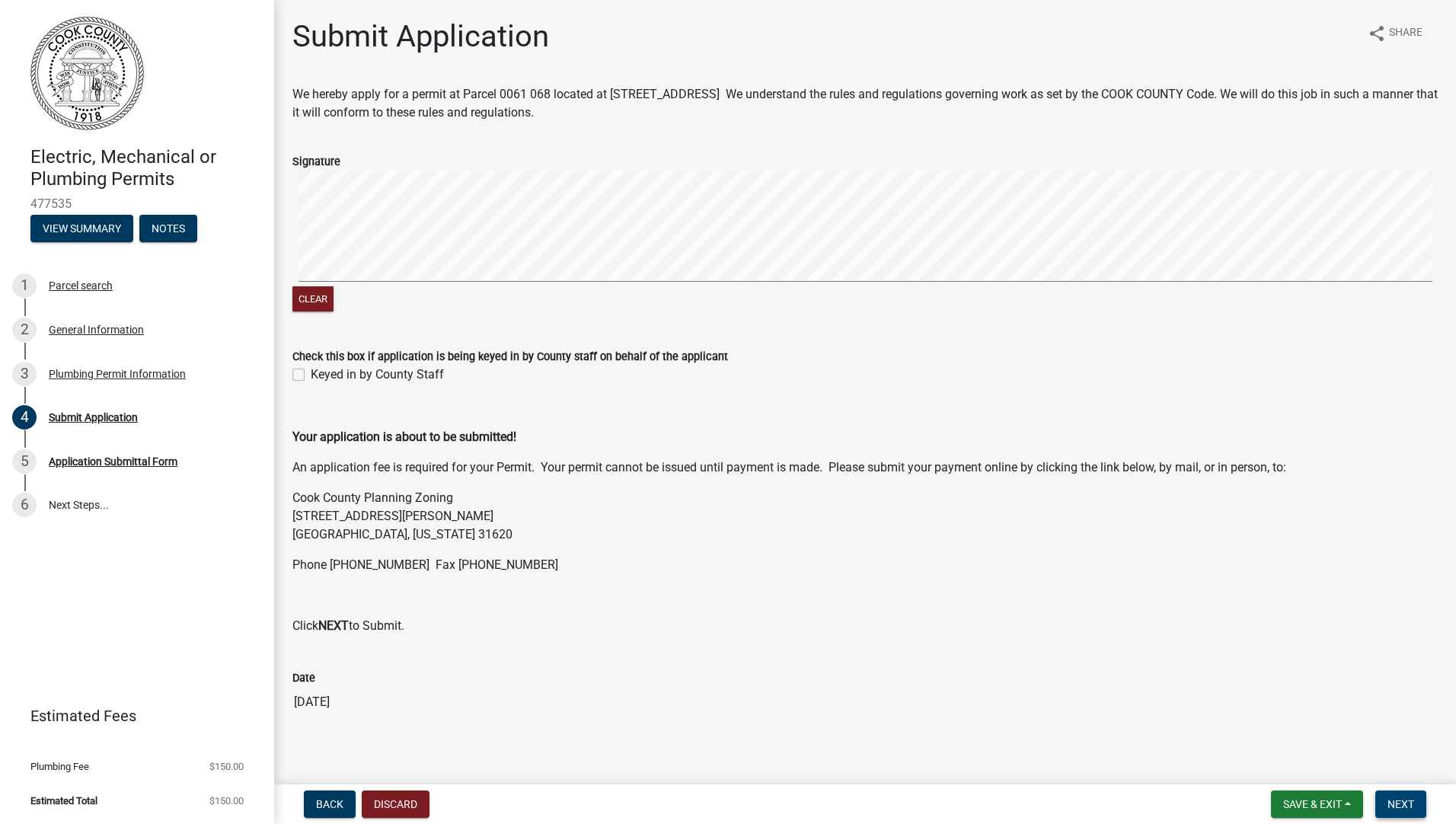
click at [1418, 805] on button "Next" at bounding box center [1401, 804] width 51 height 27
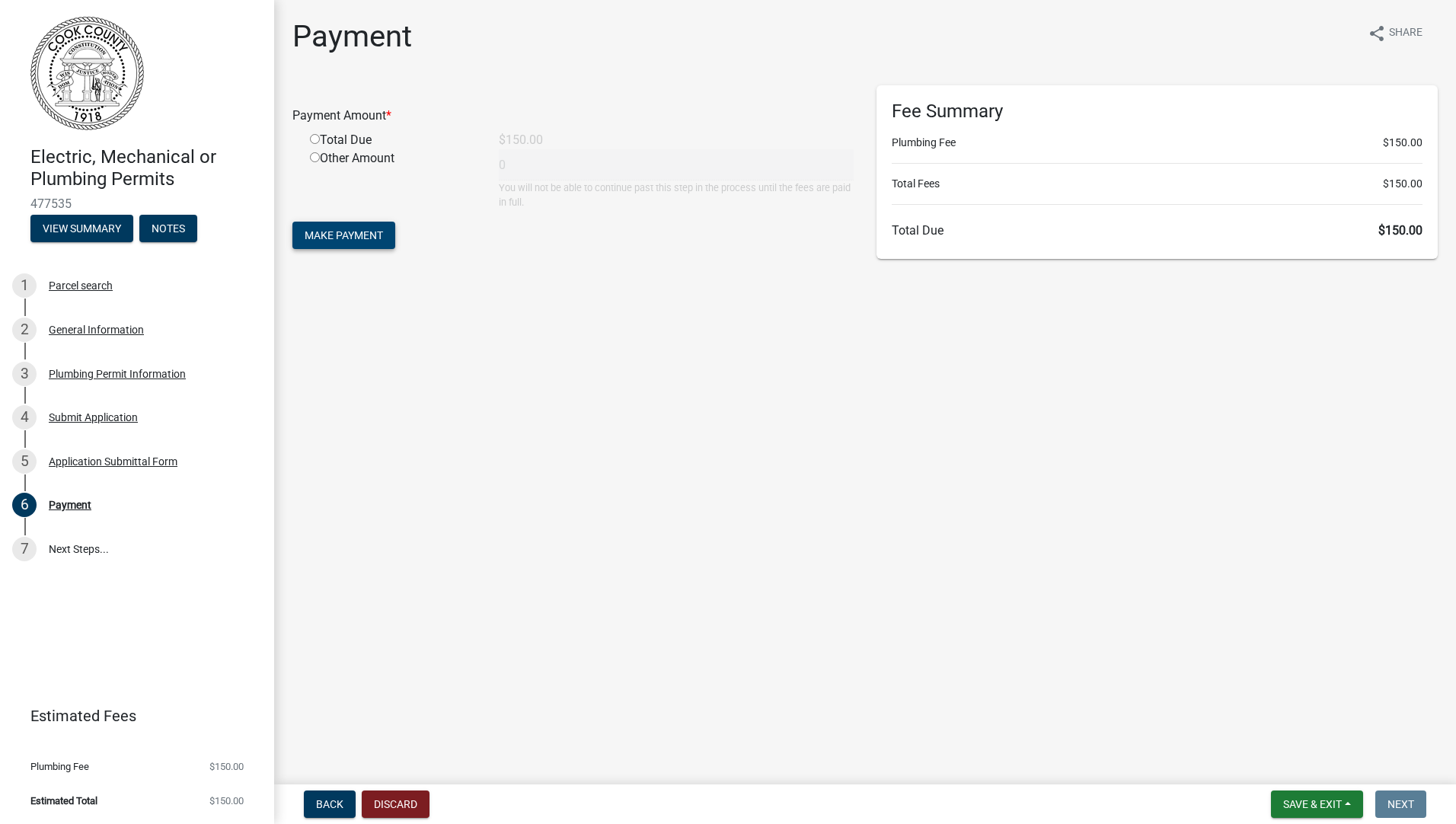
click at [339, 237] on span "Make Payment" at bounding box center [344, 234] width 79 height 12
click at [318, 149] on div "Total Due" at bounding box center [393, 158] width 189 height 18
click at [318, 160] on input "radio" at bounding box center [314, 157] width 10 height 10
radio input "true"
type input "150"
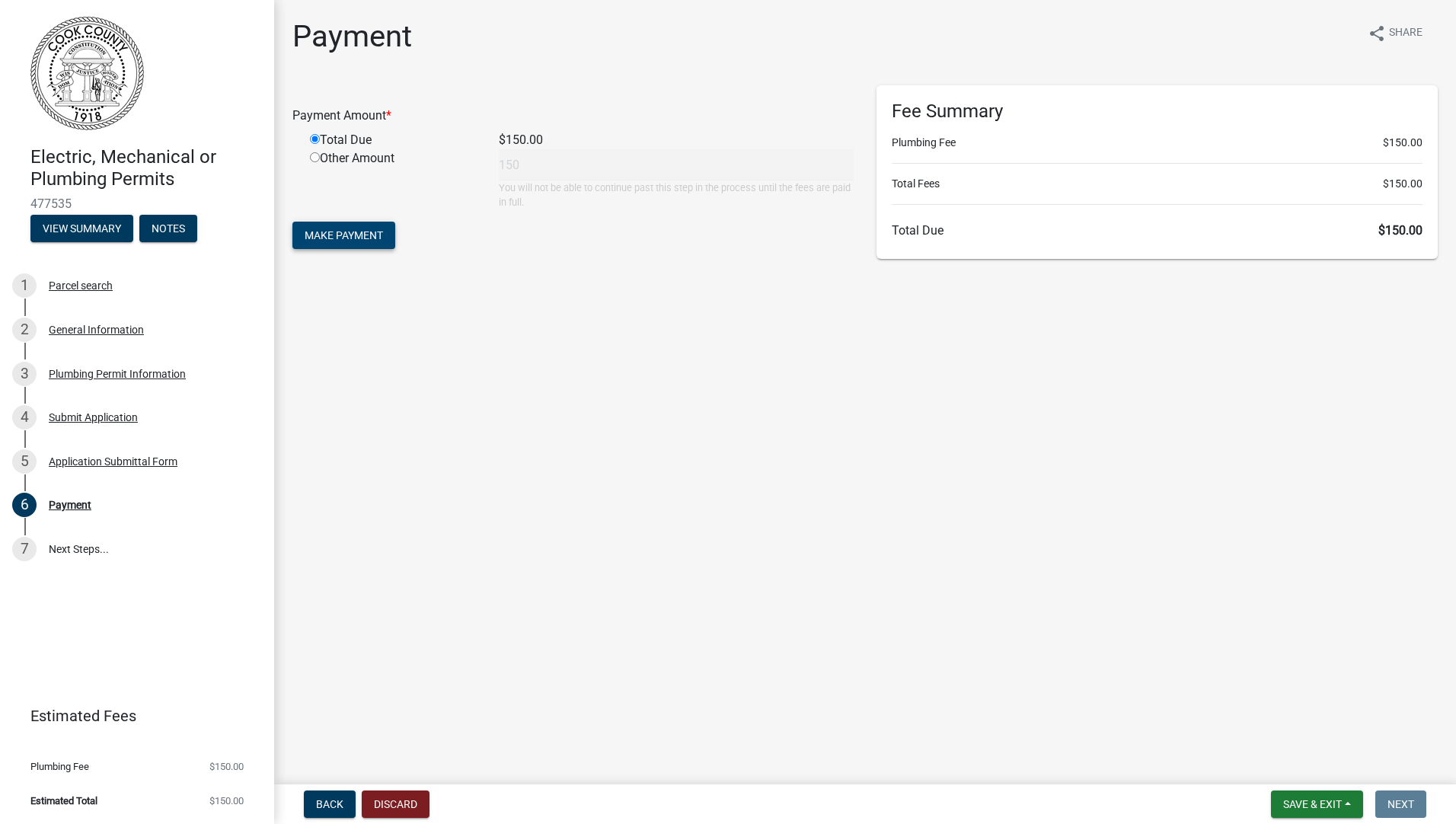
click at [353, 231] on span "Make Payment" at bounding box center [344, 234] width 79 height 12
